Goal: Information Seeking & Learning: Learn about a topic

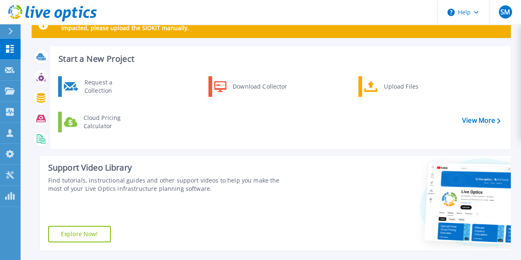
scroll to position [124, 0]
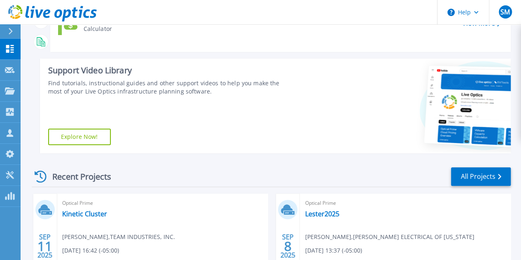
click at [86, 218] on div "Optical Prime Kinetic Cluster [PERSON_NAME] , TEAM INDUSTRIES, INC. [DATE] 16:4…" at bounding box center [162, 247] width 211 height 107
click at [85, 215] on link "Kinetic Cluster" at bounding box center [84, 214] width 45 height 8
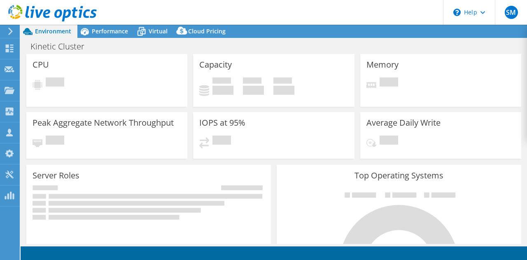
select select "USD"
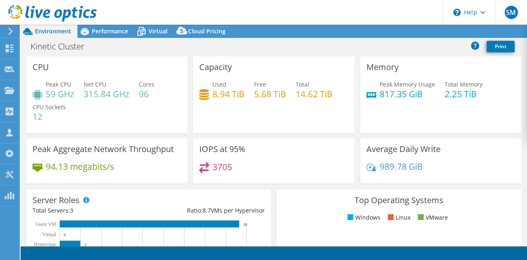
click at [109, 19] on header "SM Partner Team Member [PERSON_NAME] [PERSON_NAME][EMAIL_ADDRESS][PERSON_NAME][…" at bounding box center [263, 12] width 527 height 25
click at [101, 32] on span "Performance" at bounding box center [110, 31] width 36 height 8
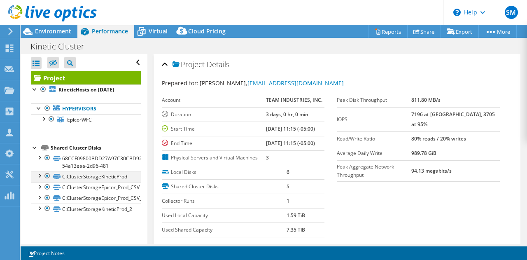
click at [39, 176] on div at bounding box center [39, 175] width 8 height 8
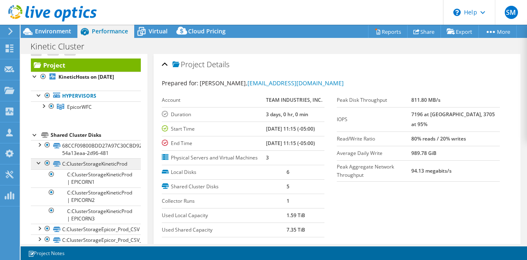
scroll to position [33, 0]
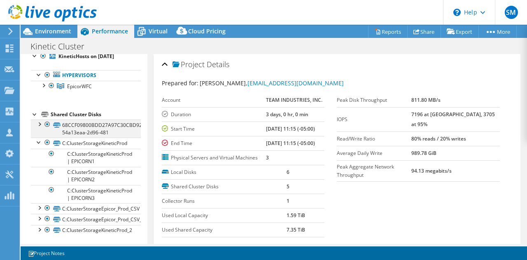
click at [44, 123] on div at bounding box center [47, 124] width 8 height 10
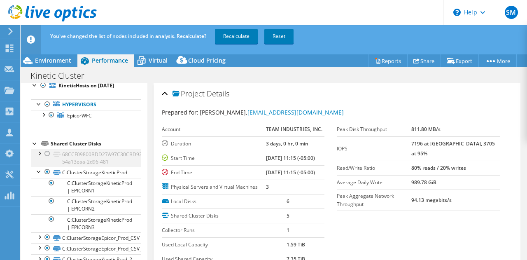
click at [40, 151] on div at bounding box center [39, 153] width 8 height 8
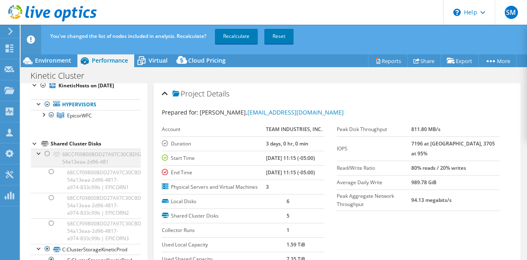
click at [43, 151] on div at bounding box center [47, 154] width 8 height 10
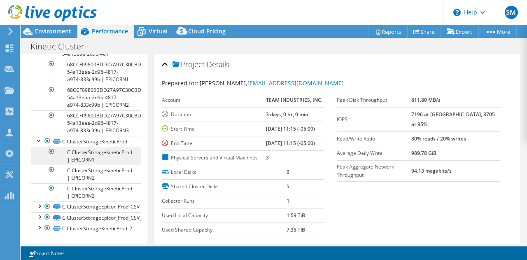
scroll to position [132, 0]
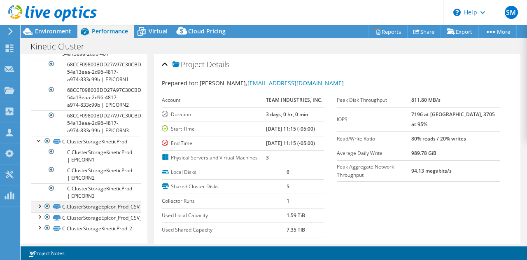
click at [41, 207] on div at bounding box center [39, 205] width 8 height 8
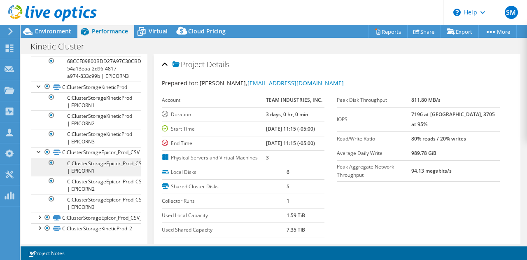
scroll to position [186, 0]
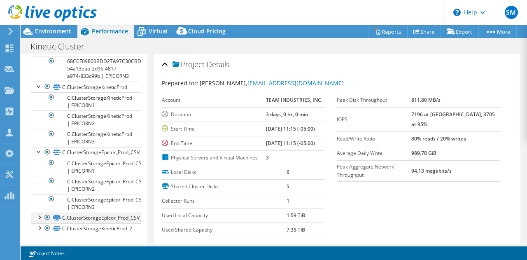
click at [37, 218] on div at bounding box center [39, 217] width 8 height 8
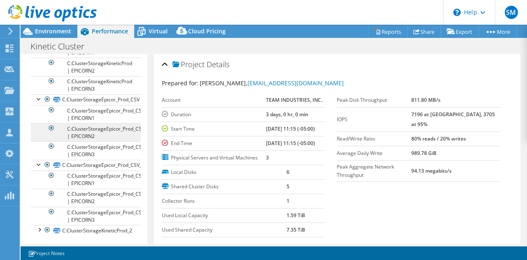
scroll to position [241, 0]
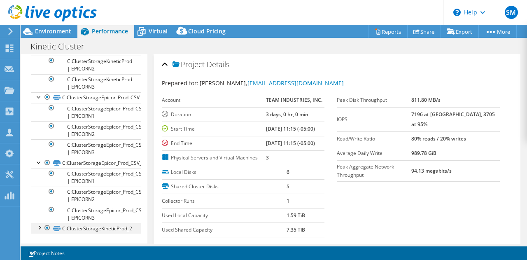
click at [37, 229] on div at bounding box center [39, 227] width 8 height 8
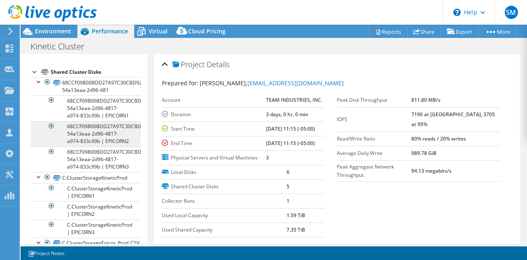
scroll to position [0, 0]
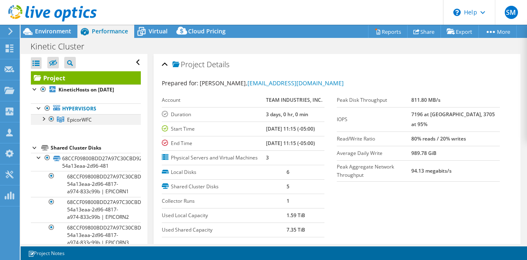
click at [44, 119] on div at bounding box center [43, 118] width 8 height 8
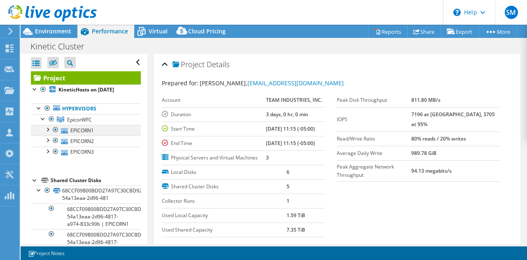
click at [47, 129] on div at bounding box center [47, 129] width 8 height 8
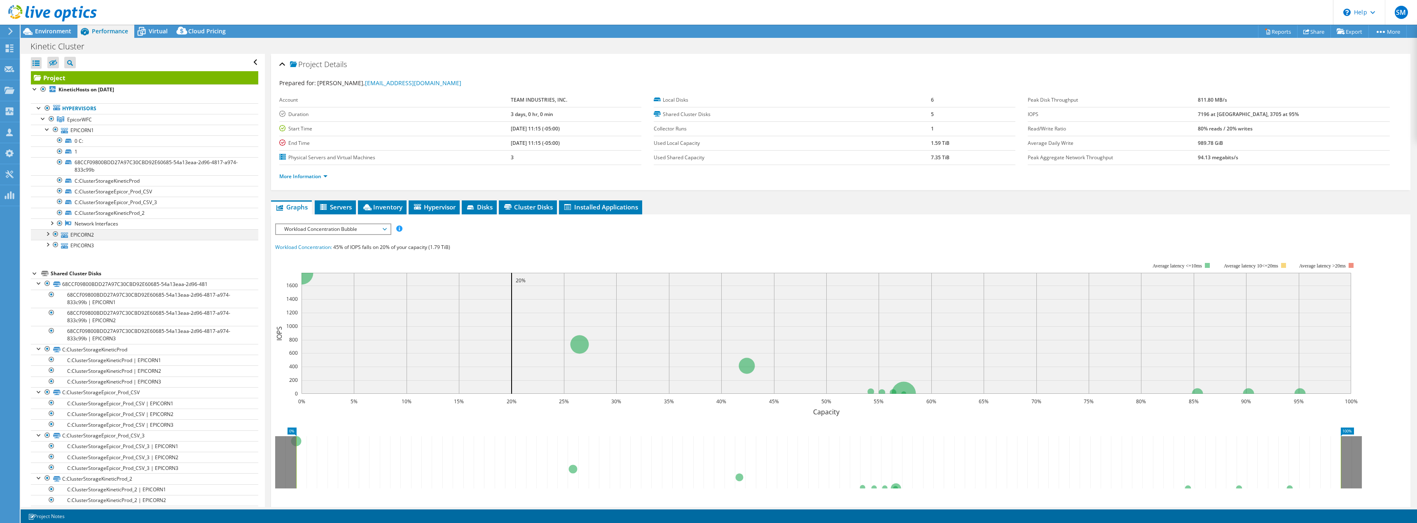
click at [47, 236] on div at bounding box center [47, 233] width 8 height 8
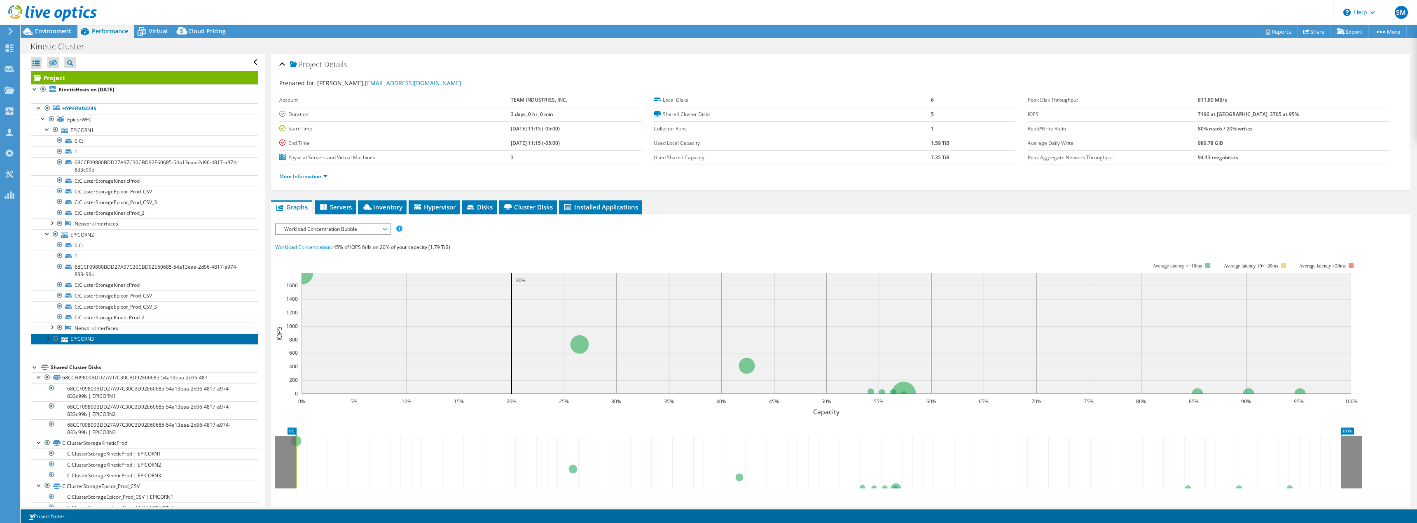
click at [43, 259] on link "EPICORN3" at bounding box center [144, 339] width 227 height 11
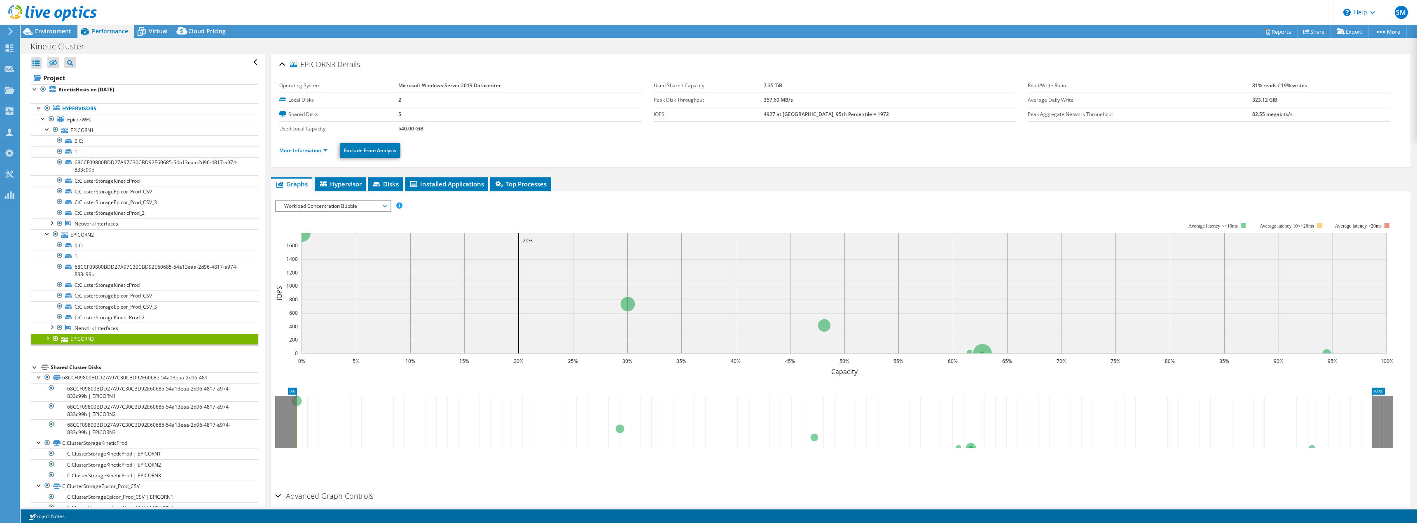
click at [45, 259] on div at bounding box center [47, 338] width 8 height 8
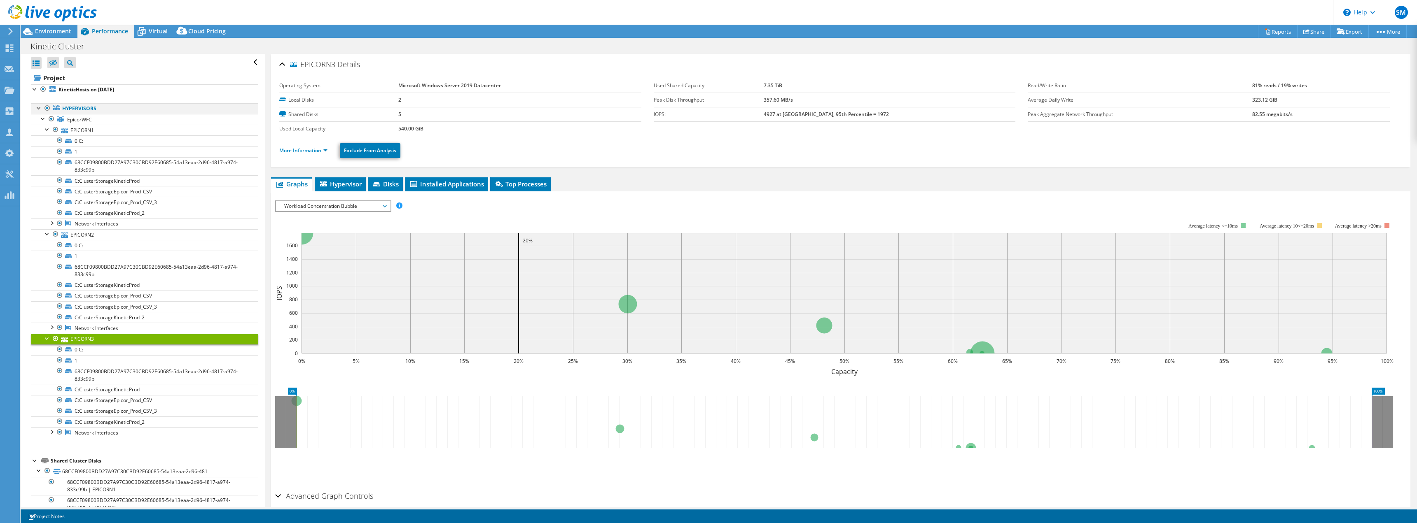
click at [40, 110] on div at bounding box center [39, 107] width 8 height 8
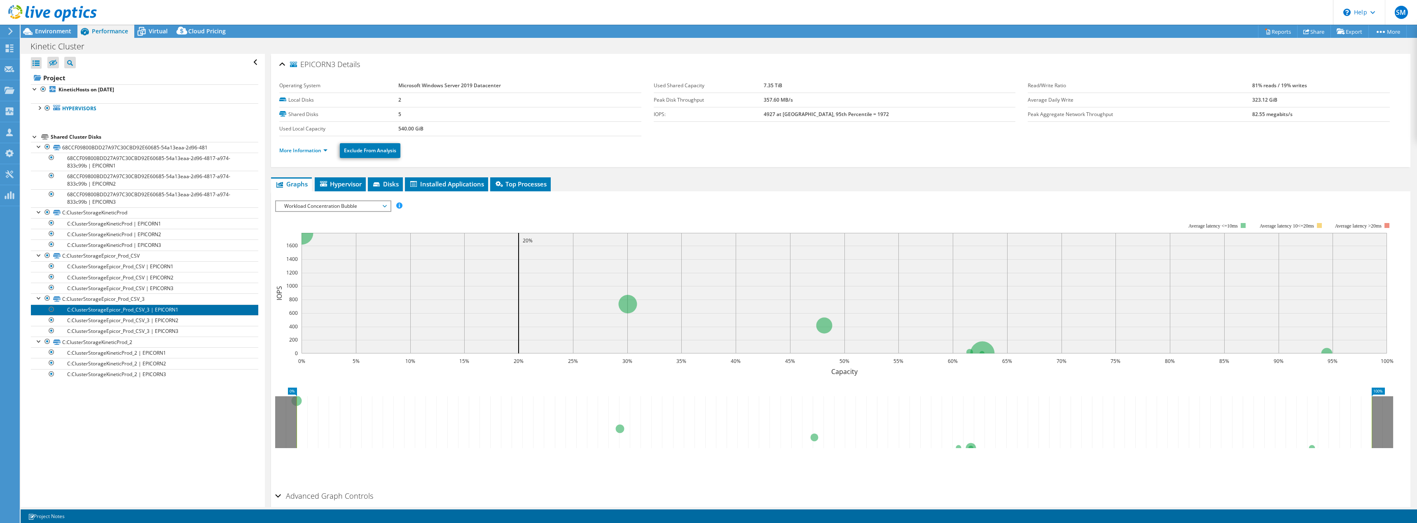
click at [119, 259] on link "C:ClusterStorageEpicor_Prod_CSV_3 | EPICORN1" at bounding box center [144, 310] width 227 height 11
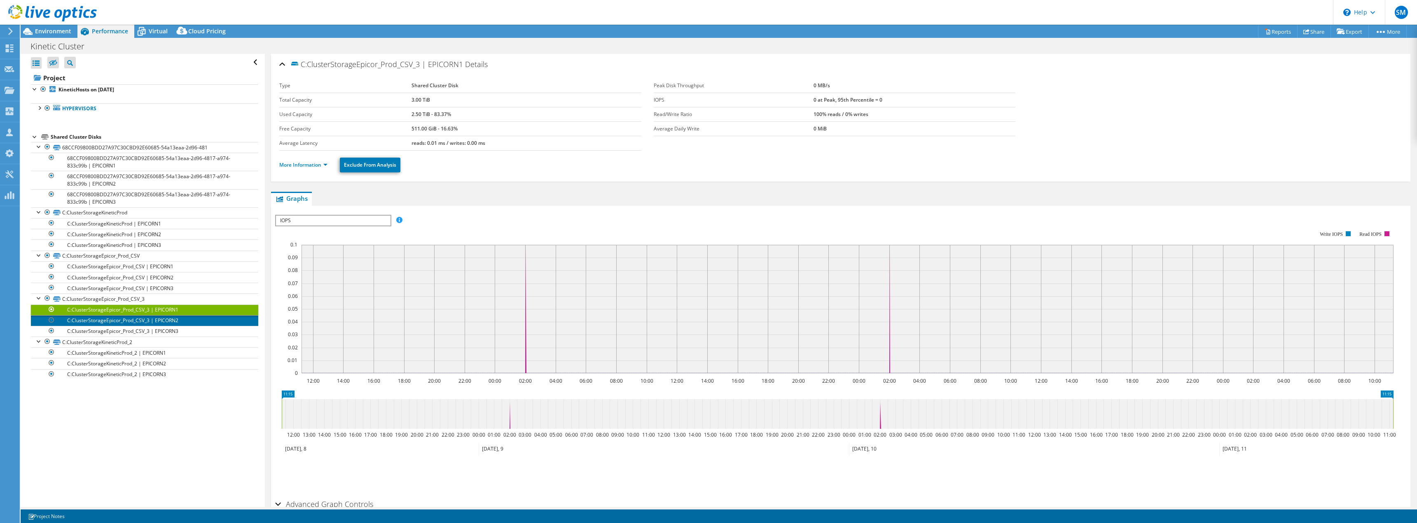
click at [117, 259] on link "C:ClusterStorageEpicor_Prod_CSV_3 | EPICORN2" at bounding box center [144, 320] width 227 height 11
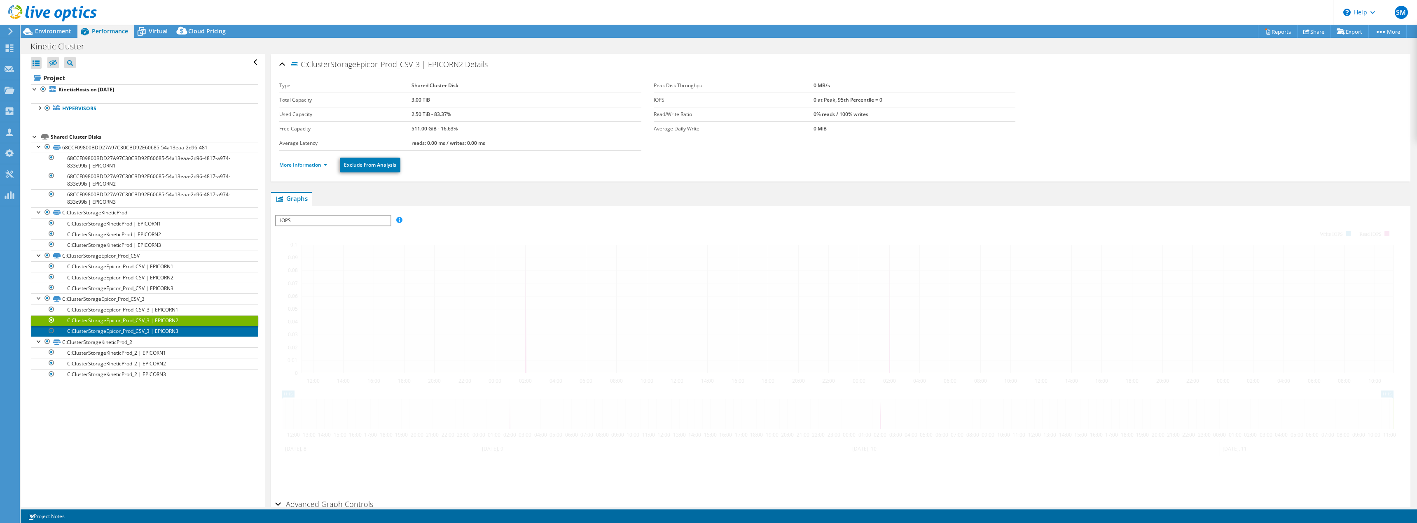
click at [117, 259] on link "C:ClusterStorageEpicor_Prod_CSV_3 | EPICORN3" at bounding box center [144, 331] width 227 height 11
